Goal: Transaction & Acquisition: Purchase product/service

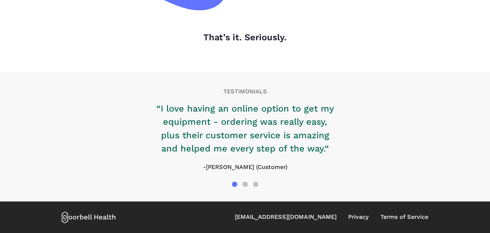
scroll to position [530, 0]
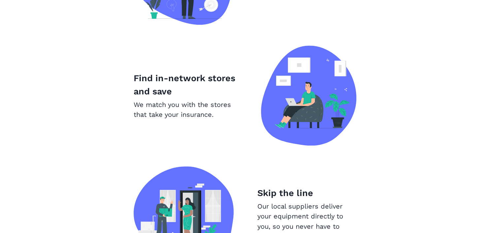
click at [470, 125] on section "How It Works Search devices Compare and shop all of your favorite brands. Find …" at bounding box center [245, 106] width 490 height 436
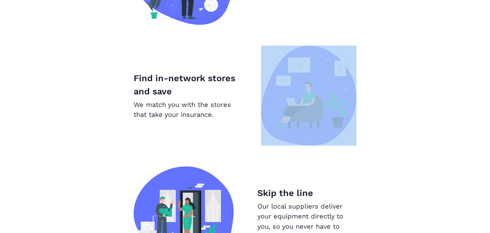
click at [470, 125] on section "How It Works Search devices Compare and shop all of your favorite brands. Find …" at bounding box center [245, 106] width 490 height 436
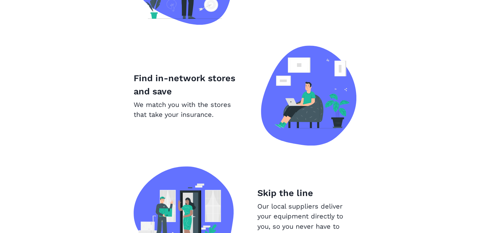
click at [470, 125] on section "How It Works Search devices Compare and shop all of your favorite brands. Find …" at bounding box center [245, 106] width 490 height 436
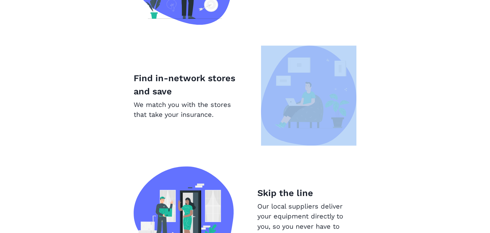
click at [470, 125] on section "How It Works Search devices Compare and shop all of your favorite brands. Find …" at bounding box center [245, 106] width 490 height 436
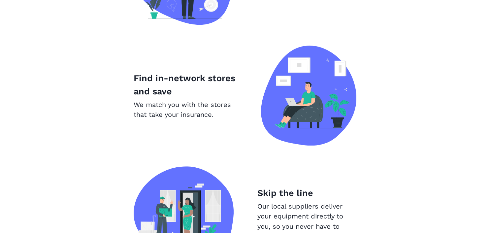
click at [464, 106] on section "How It Works Search devices Compare and shop all of your favorite brands. Find …" at bounding box center [245, 106] width 490 height 436
click at [463, 97] on section "How It Works Search devices Compare and shop all of your favorite brands. Find …" at bounding box center [245, 106] width 490 height 436
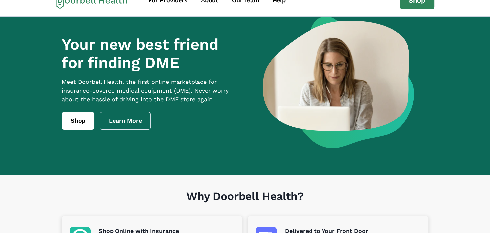
scroll to position [0, 0]
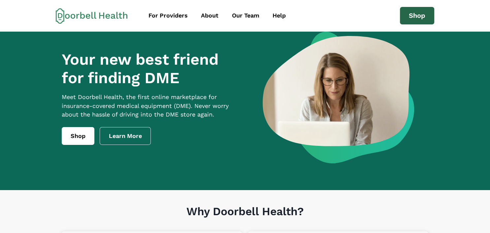
click at [407, 14] on link "Shop" at bounding box center [417, 16] width 34 height 18
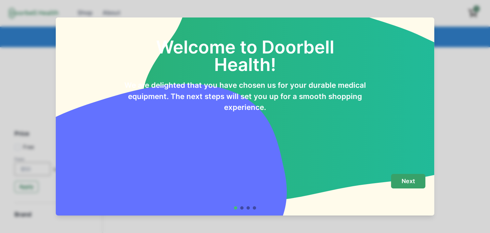
click at [409, 176] on button "Next" at bounding box center [408, 181] width 34 height 15
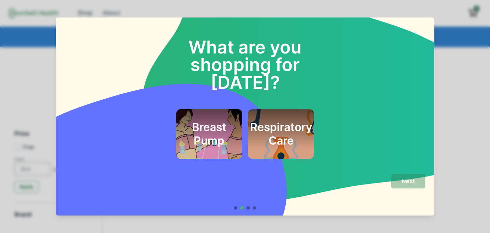
click at [368, 109] on div "Breast Pump Respiratory Care" at bounding box center [245, 133] width 361 height 49
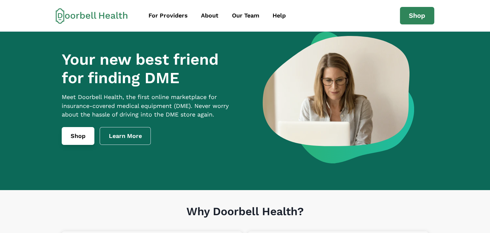
click at [78, 141] on link "Shop" at bounding box center [78, 136] width 33 height 18
click at [203, 12] on div "About" at bounding box center [209, 15] width 17 height 9
click at [204, 14] on div "About" at bounding box center [209, 15] width 17 height 9
click at [420, 14] on link "Shop" at bounding box center [417, 16] width 34 height 18
